Goal: Task Accomplishment & Management: Manage account settings

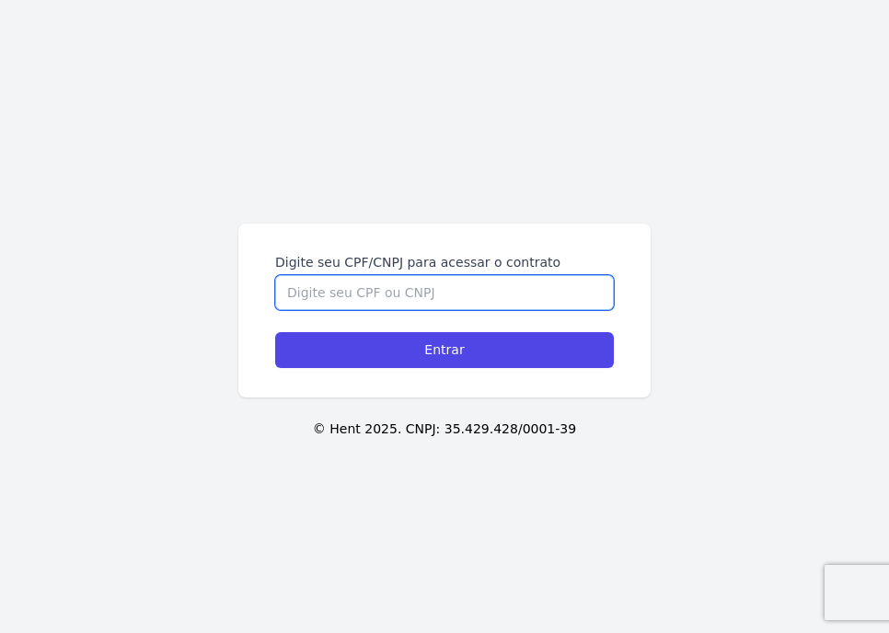
click at [364, 291] on input "Digite seu CPF/CNPJ para acessar o contrato" at bounding box center [444, 292] width 339 height 35
type input "422.028.628-46"
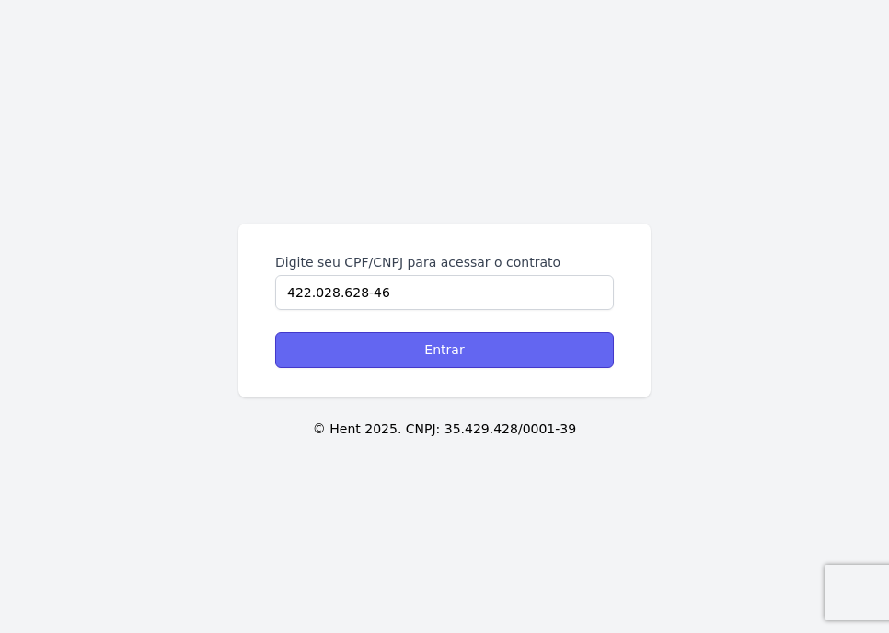
click at [461, 354] on input "Entrar" at bounding box center [444, 350] width 339 height 36
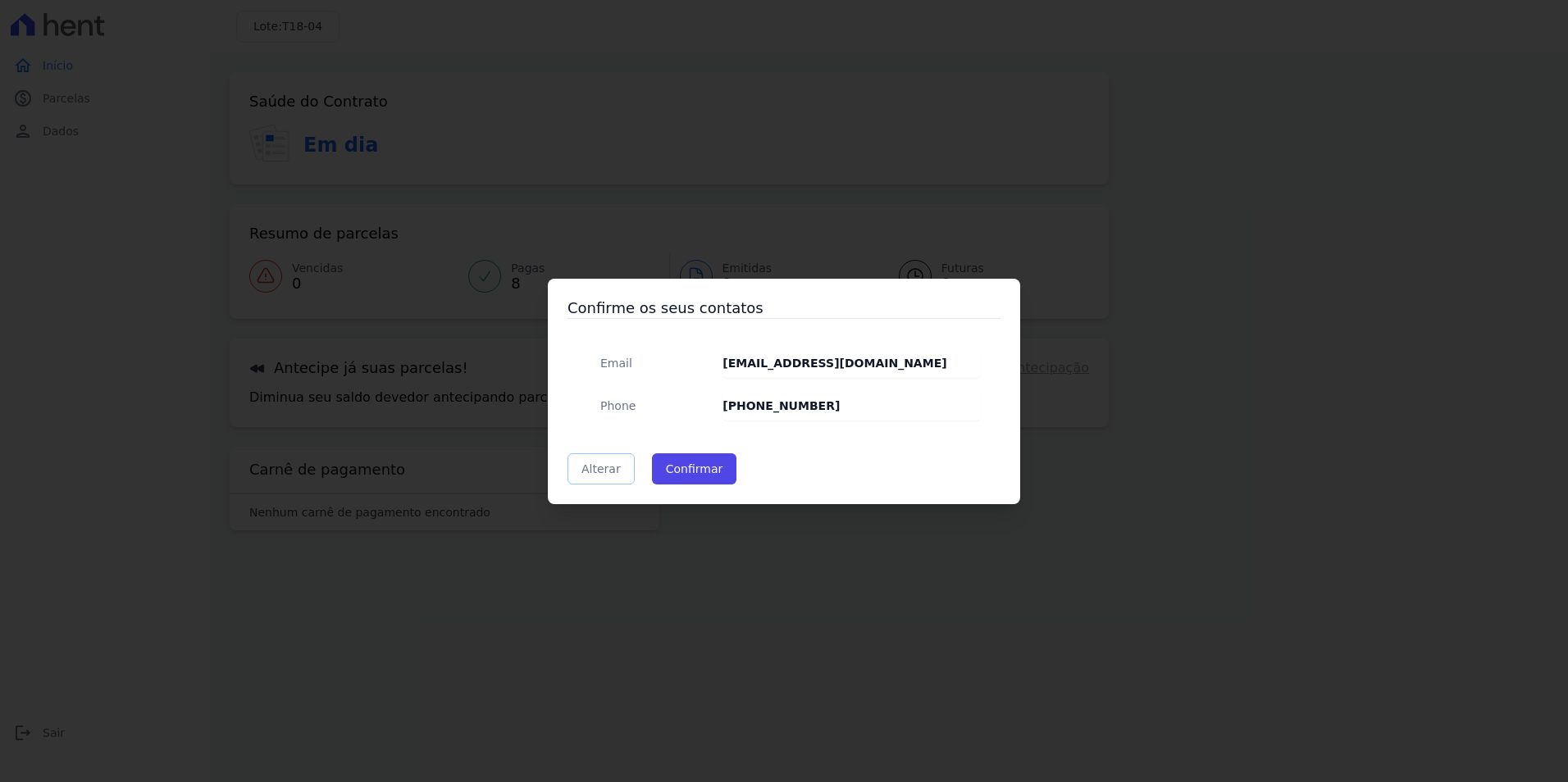
click at [603, 472] on link "Alterar" at bounding box center [600, 468] width 67 height 31
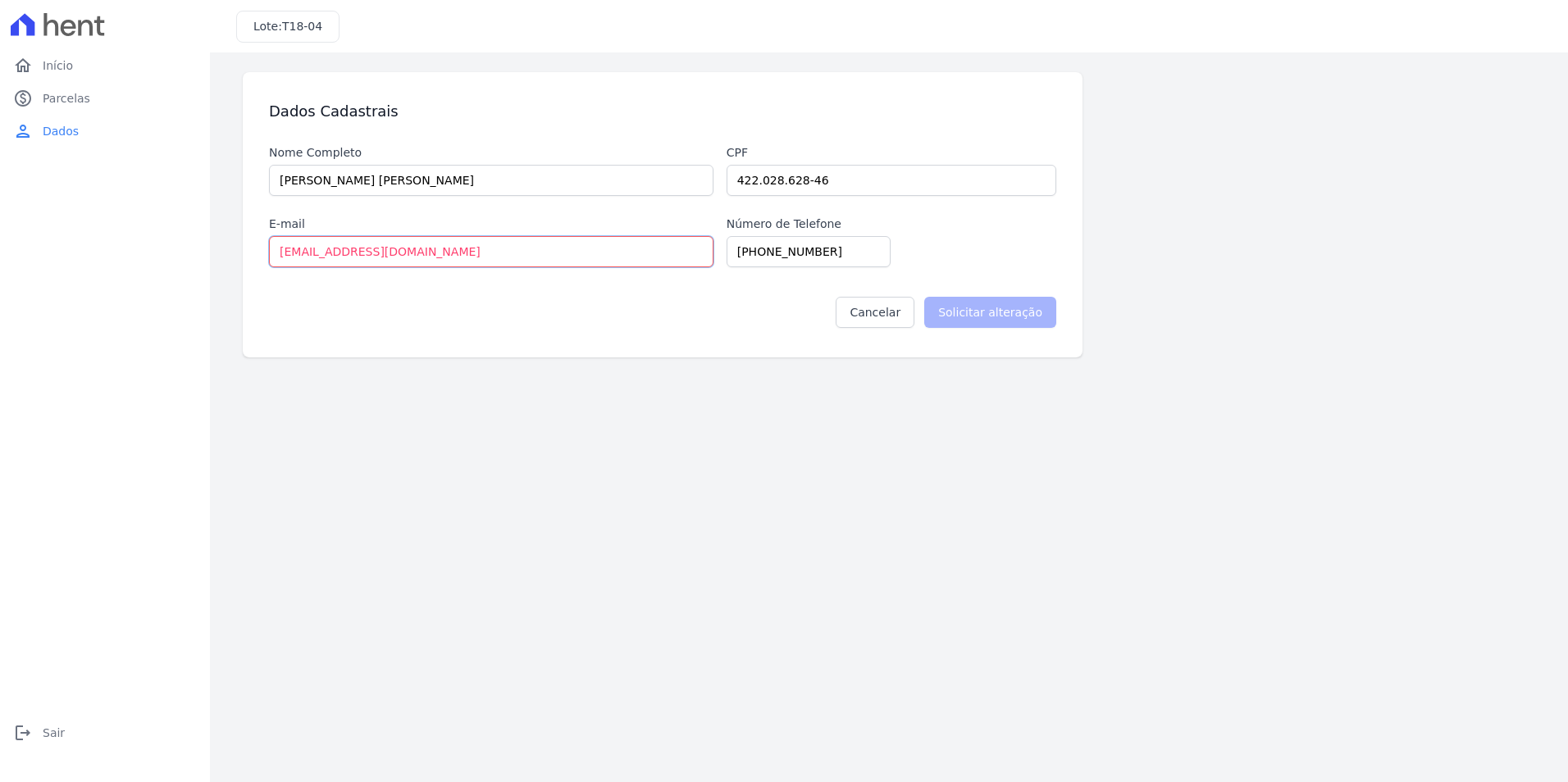
drag, startPoint x: 450, startPoint y: 257, endPoint x: 91, endPoint y: 226, distance: 360.3
click at [98, 224] on div "home Início home Início paid Parcelas paid Parcelas person Dados person Dados l…" at bounding box center [784, 391] width 1568 height 782
type input "[EMAIL_ADDRESS][DOMAIN_NAME]"
click at [592, 293] on div "Cancelar Solicitar alteração" at bounding box center [662, 305] width 787 height 77
click at [755, 250] on input "[PHONE_NUMBER]" at bounding box center [808, 251] width 164 height 31
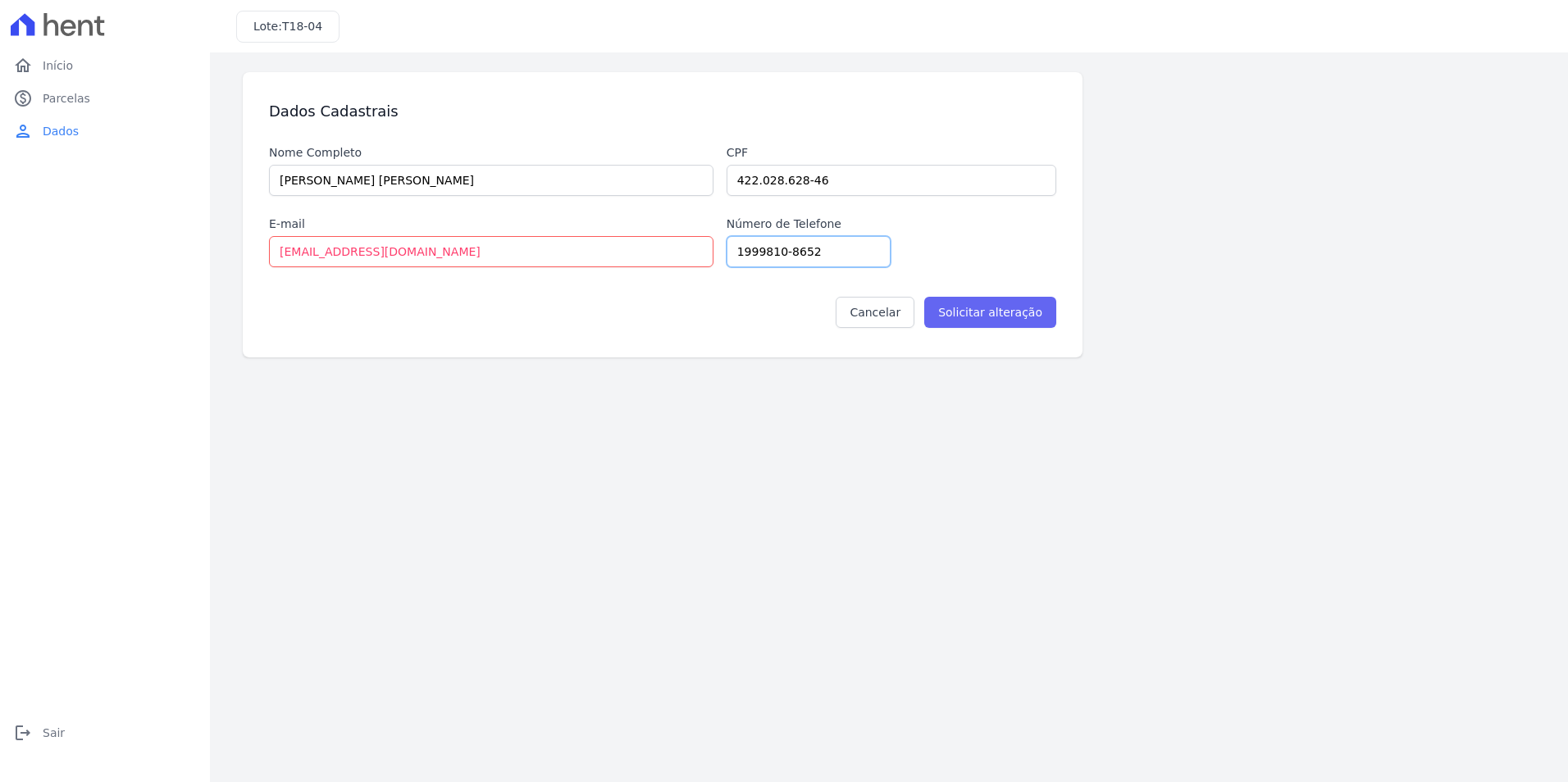
type input "1999810-8652"
click at [791, 316] on input "Solicitar alteração" at bounding box center [990, 312] width 132 height 31
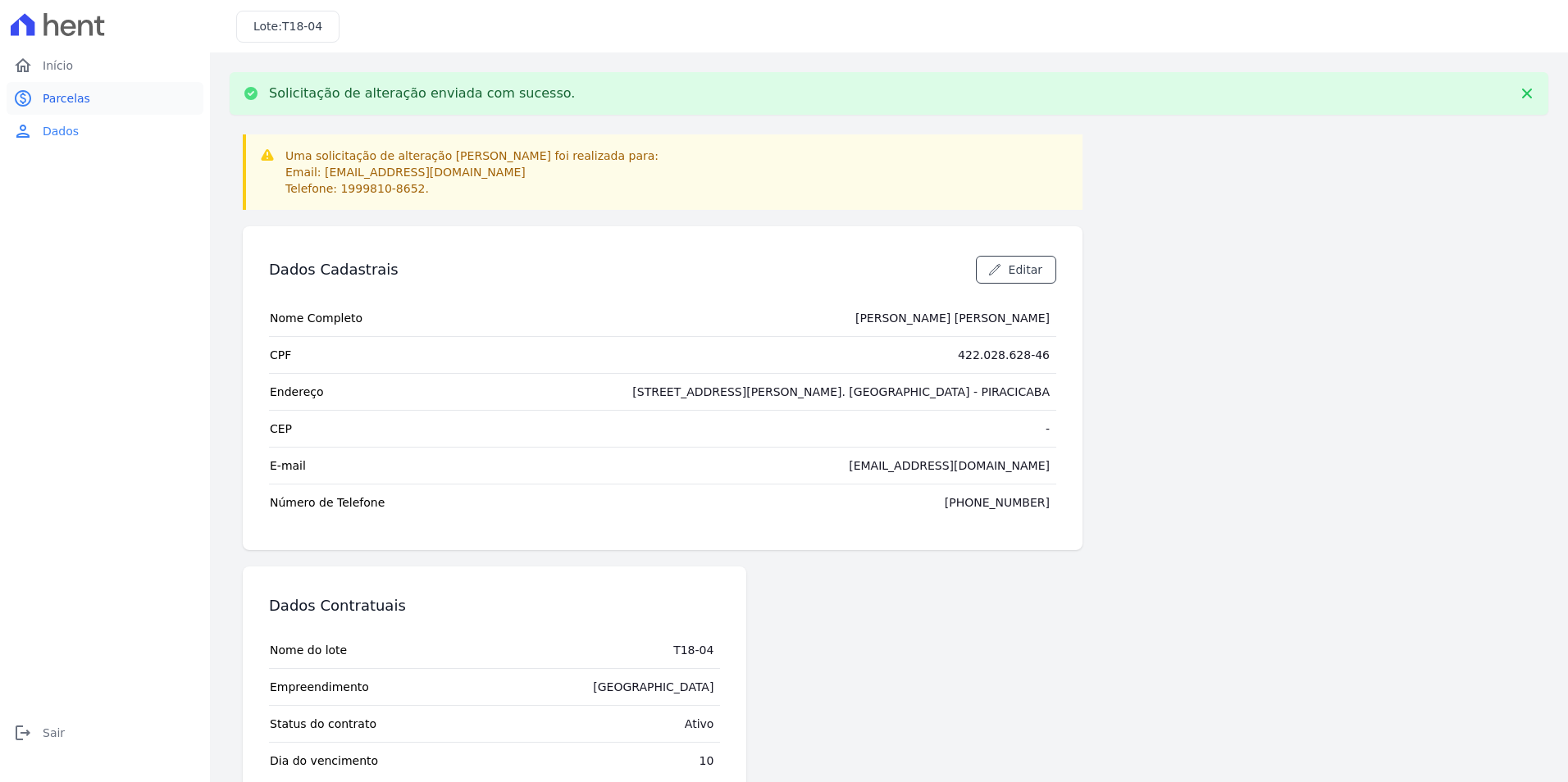
click at [78, 100] on span "Parcelas" at bounding box center [66, 98] width 47 height 16
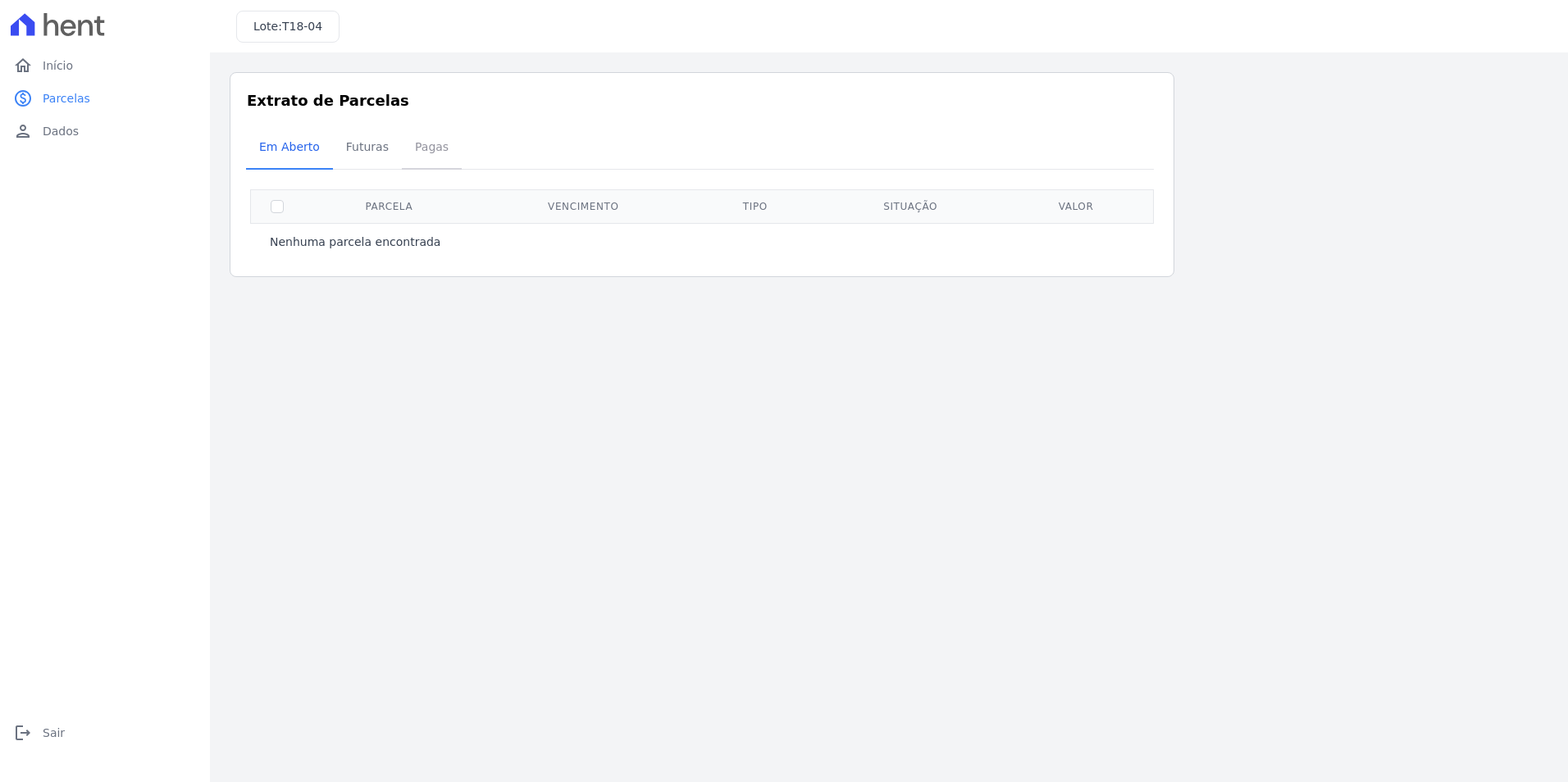
click at [424, 153] on span "Pagas" at bounding box center [432, 146] width 53 height 33
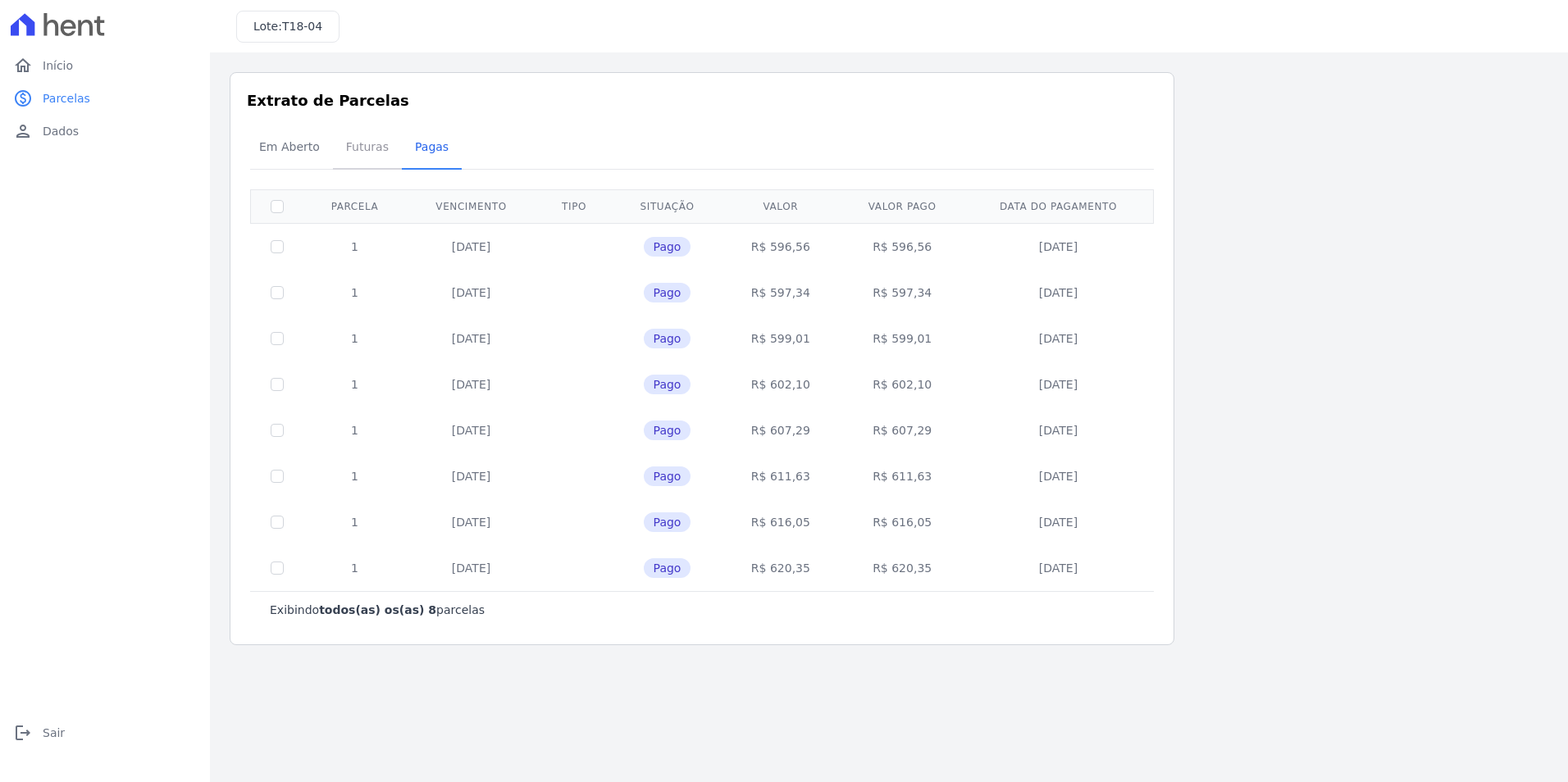
click at [363, 144] on span "Futuras" at bounding box center [367, 146] width 62 height 33
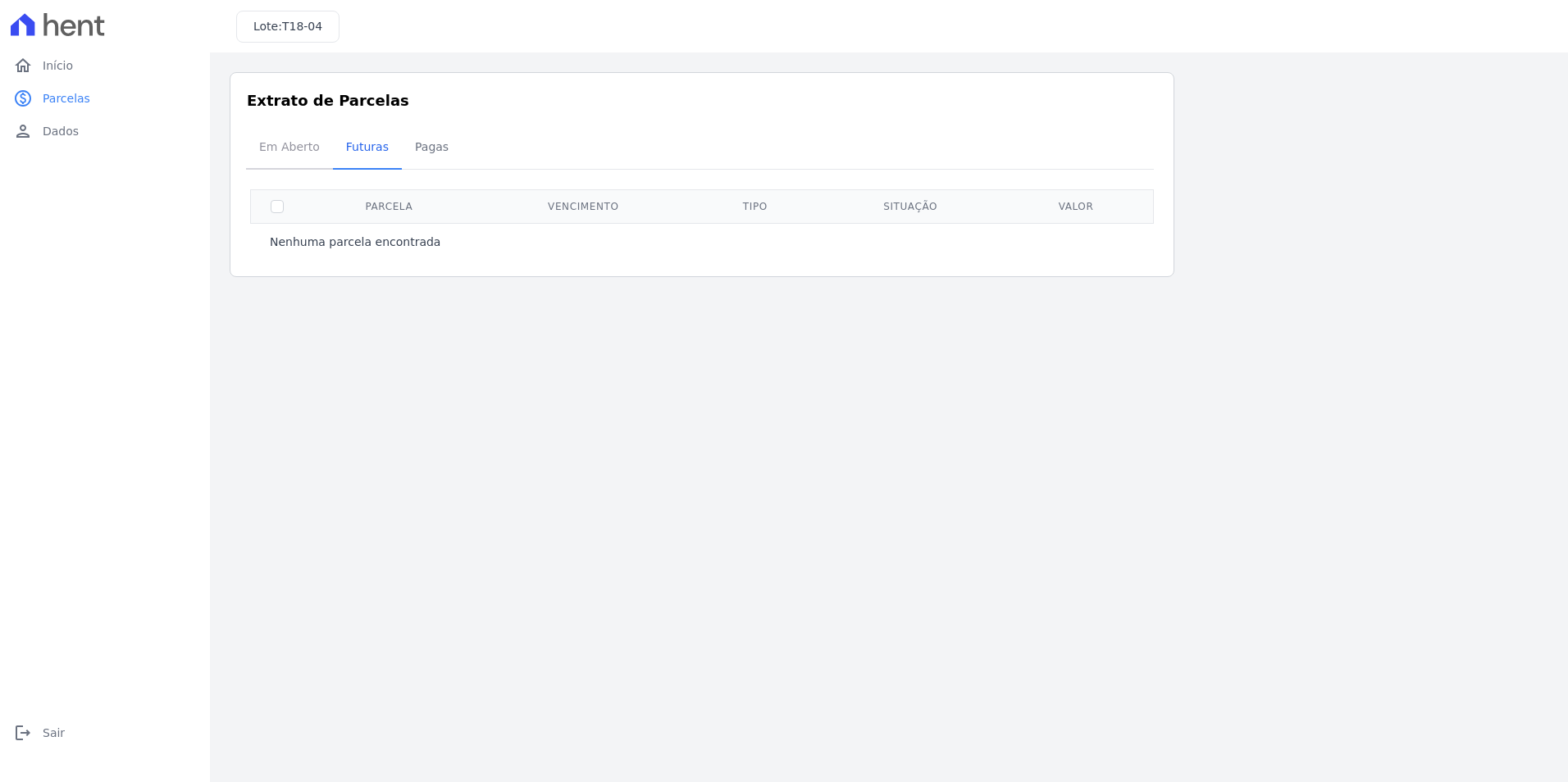
click at [304, 147] on span "Em Aberto" at bounding box center [290, 146] width 80 height 33
click at [69, 63] on span "Início" at bounding box center [58, 65] width 30 height 16
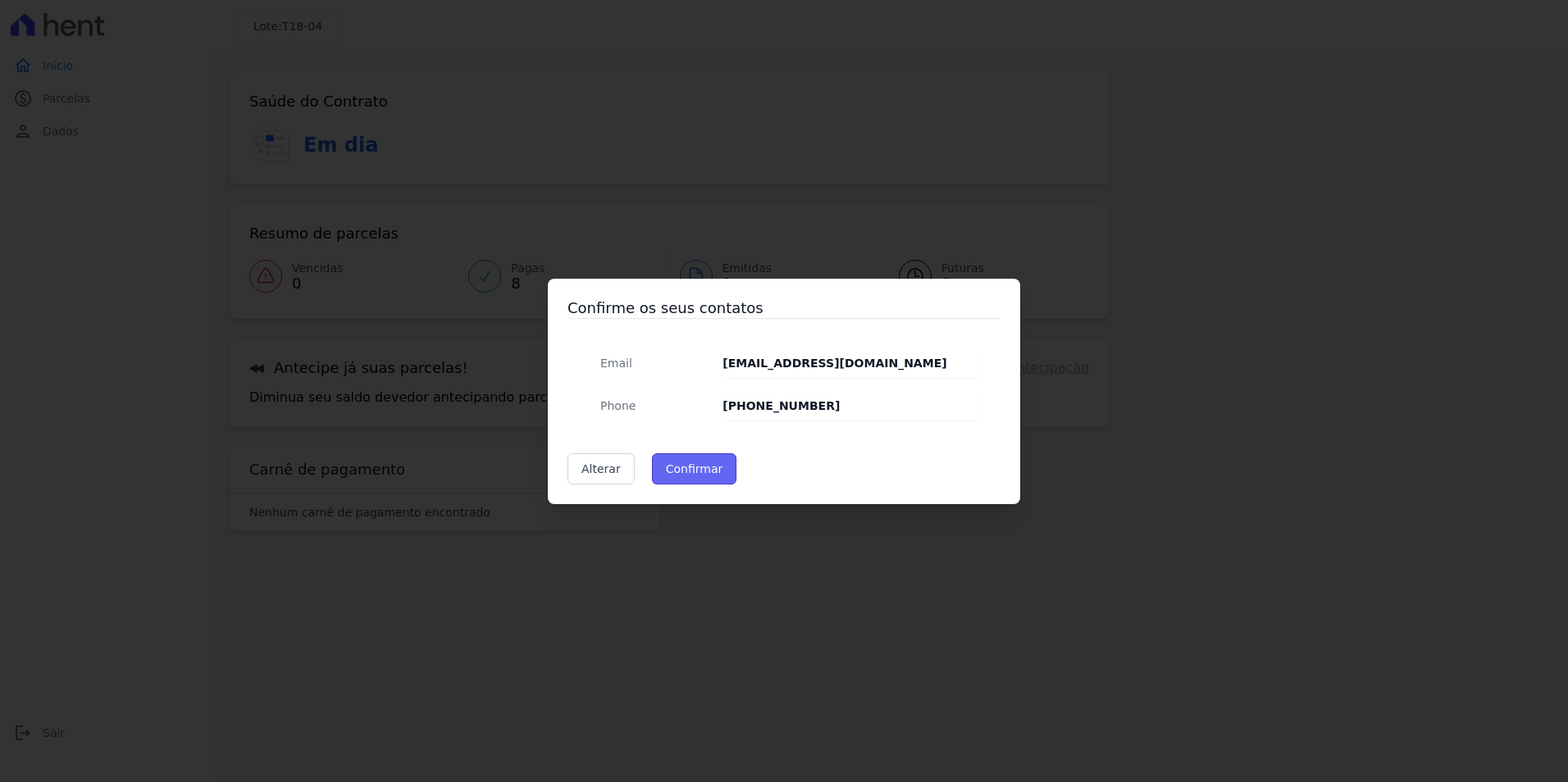
click at [698, 472] on button "Confirmar" at bounding box center [695, 468] width 86 height 31
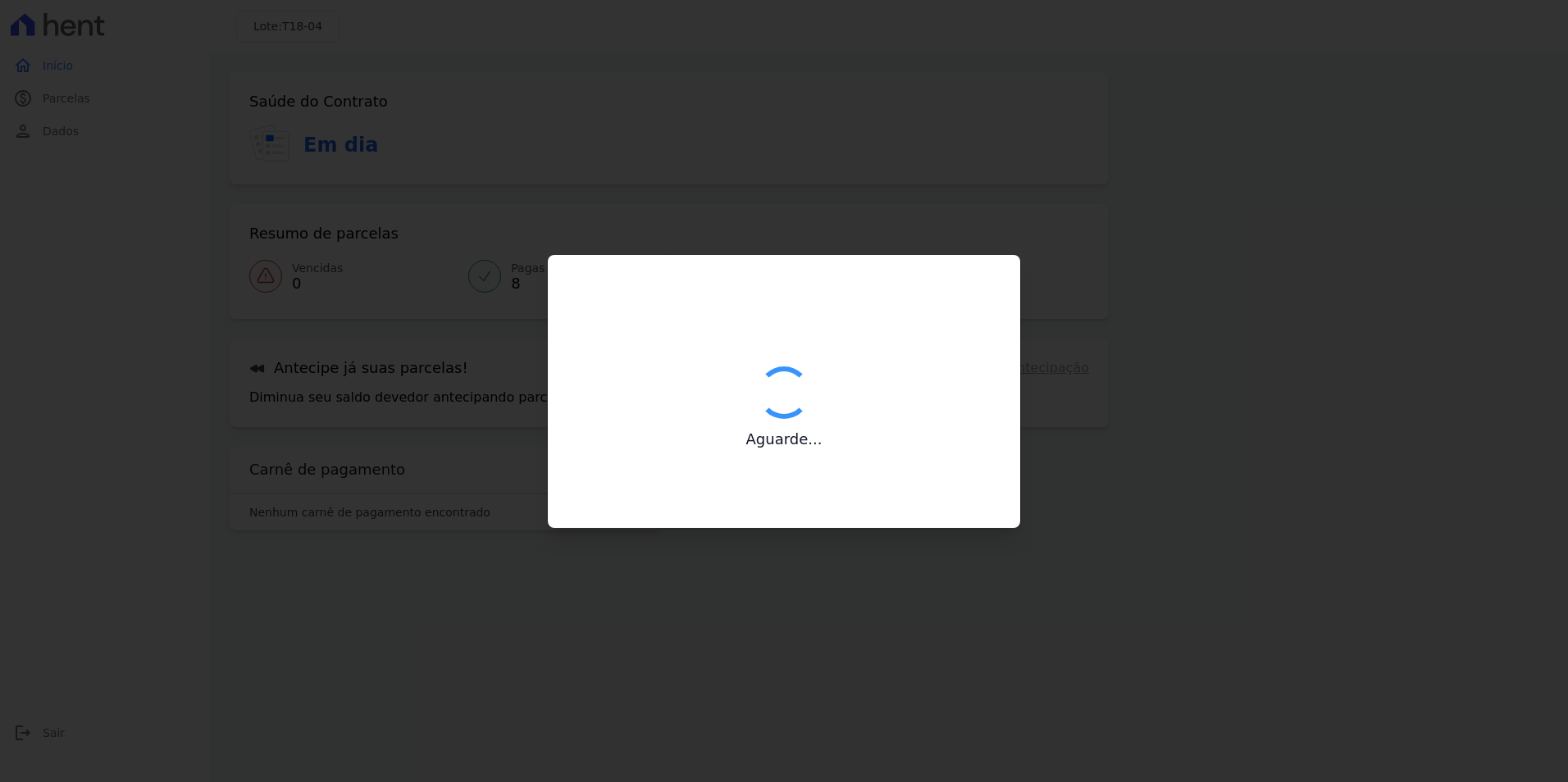
type input "Contatos confirmados com sucesso."
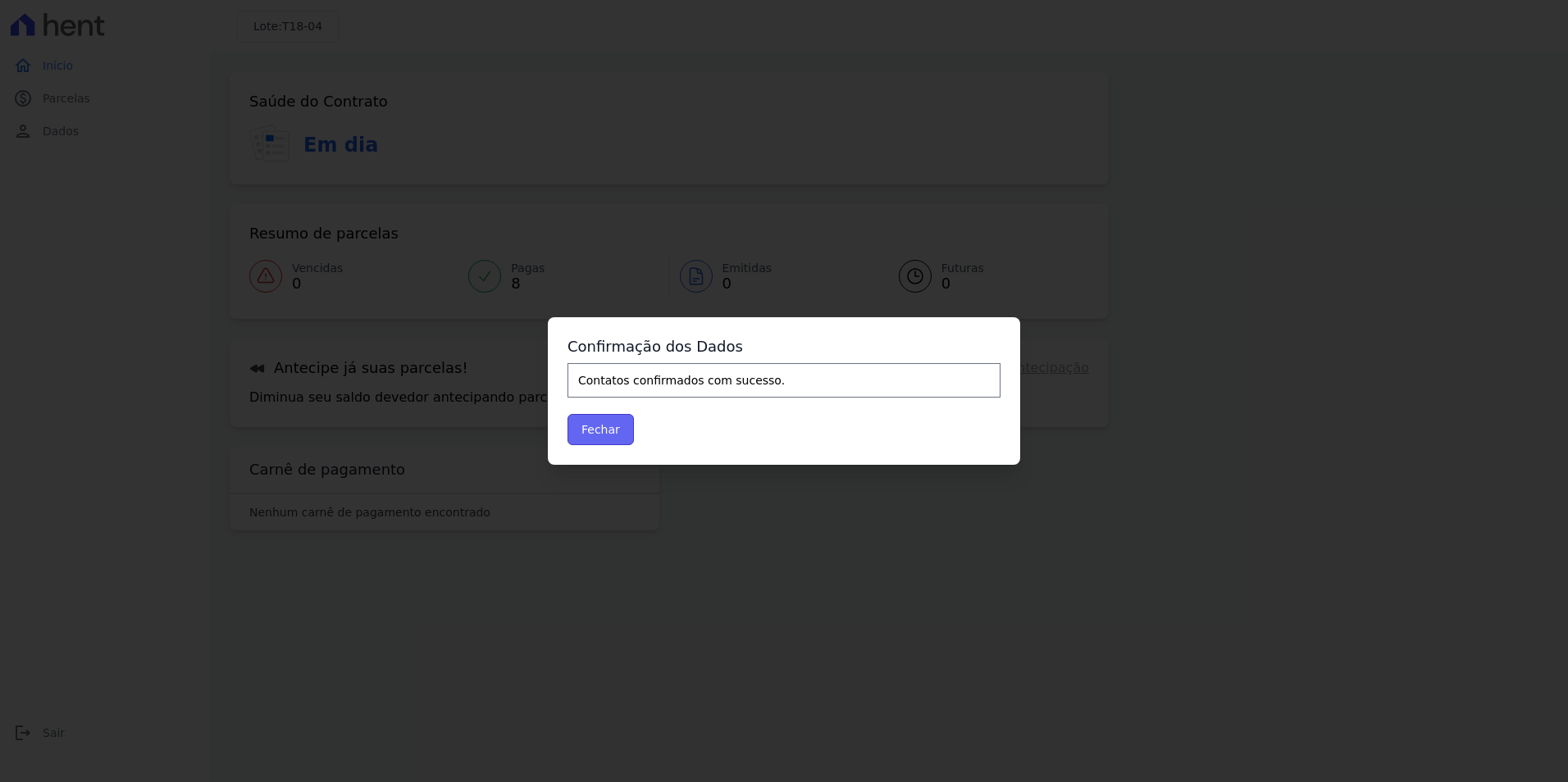
click at [575, 428] on button "Fechar" at bounding box center [600, 429] width 67 height 31
click at [599, 428] on button "Fechar" at bounding box center [600, 429] width 67 height 31
